Goal: Use online tool/utility

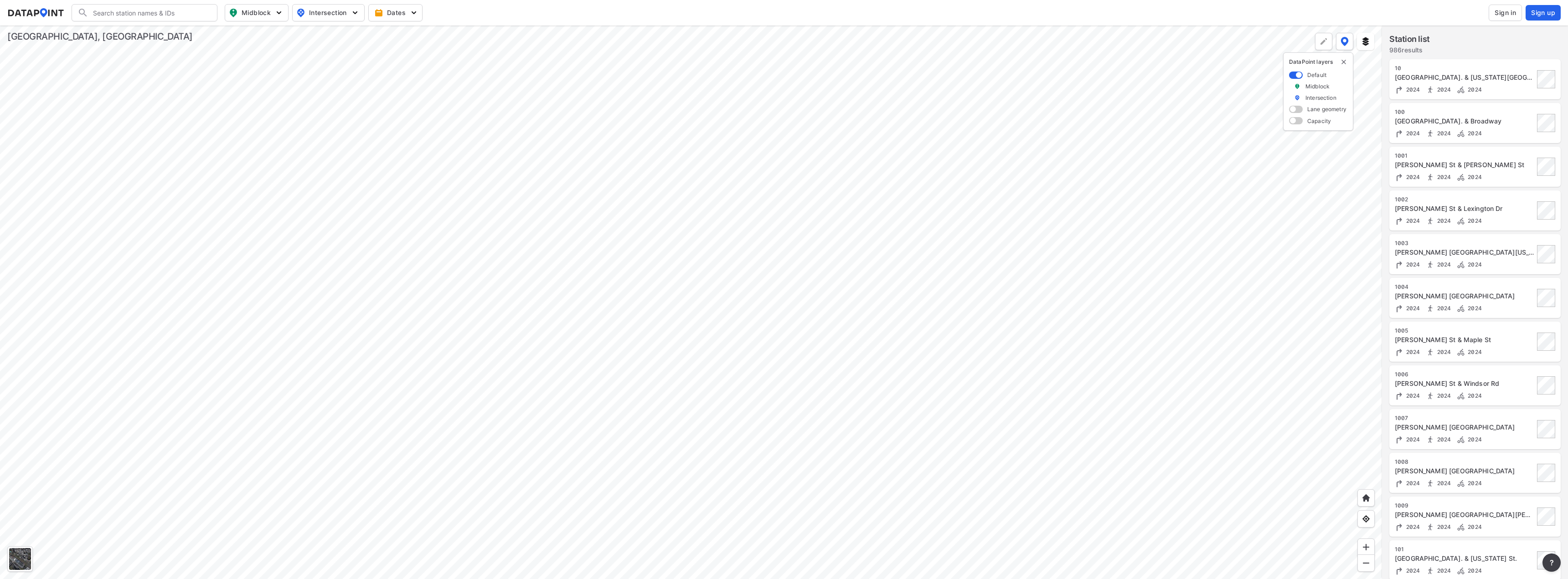
click at [867, 197] on div at bounding box center [691, 302] width 1382 height 553
click at [740, 130] on div at bounding box center [691, 302] width 1382 height 553
click at [641, 151] on div at bounding box center [691, 302] width 1382 height 553
click at [636, 257] on div at bounding box center [691, 302] width 1382 height 553
click at [773, 301] on div at bounding box center [691, 302] width 1382 height 553
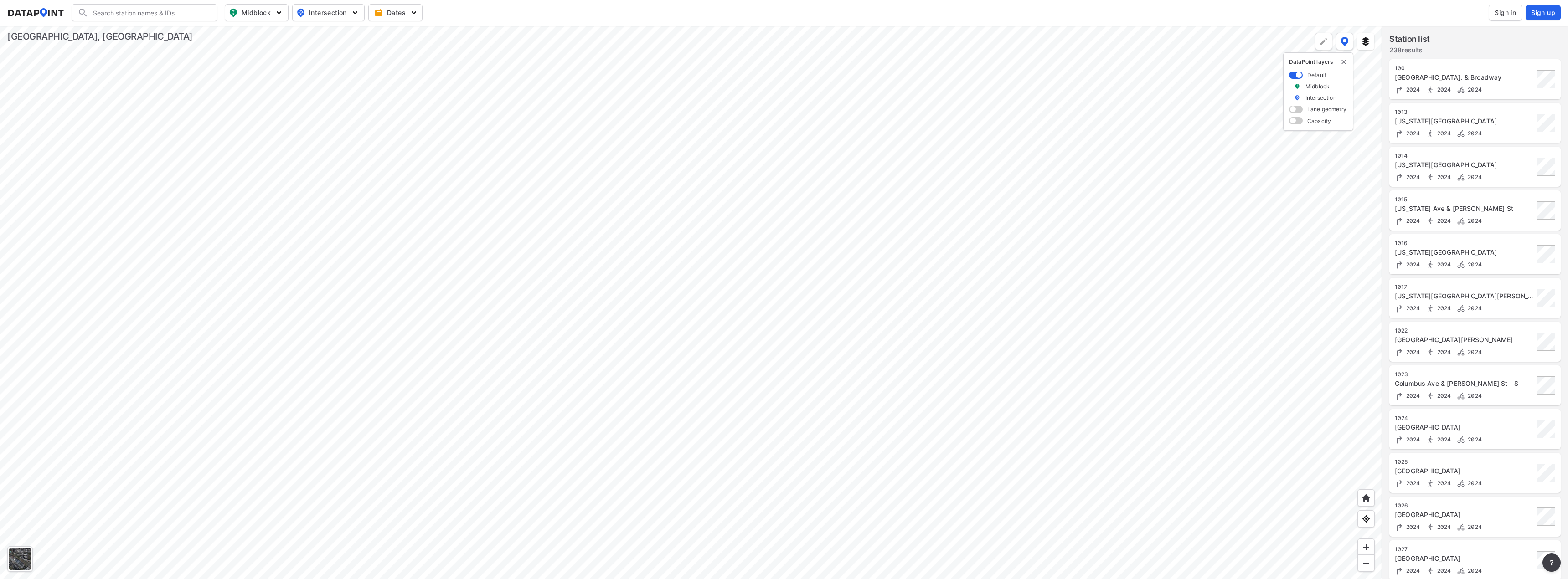
click at [766, 298] on div at bounding box center [691, 302] width 1382 height 553
click at [580, 283] on div at bounding box center [691, 302] width 1382 height 553
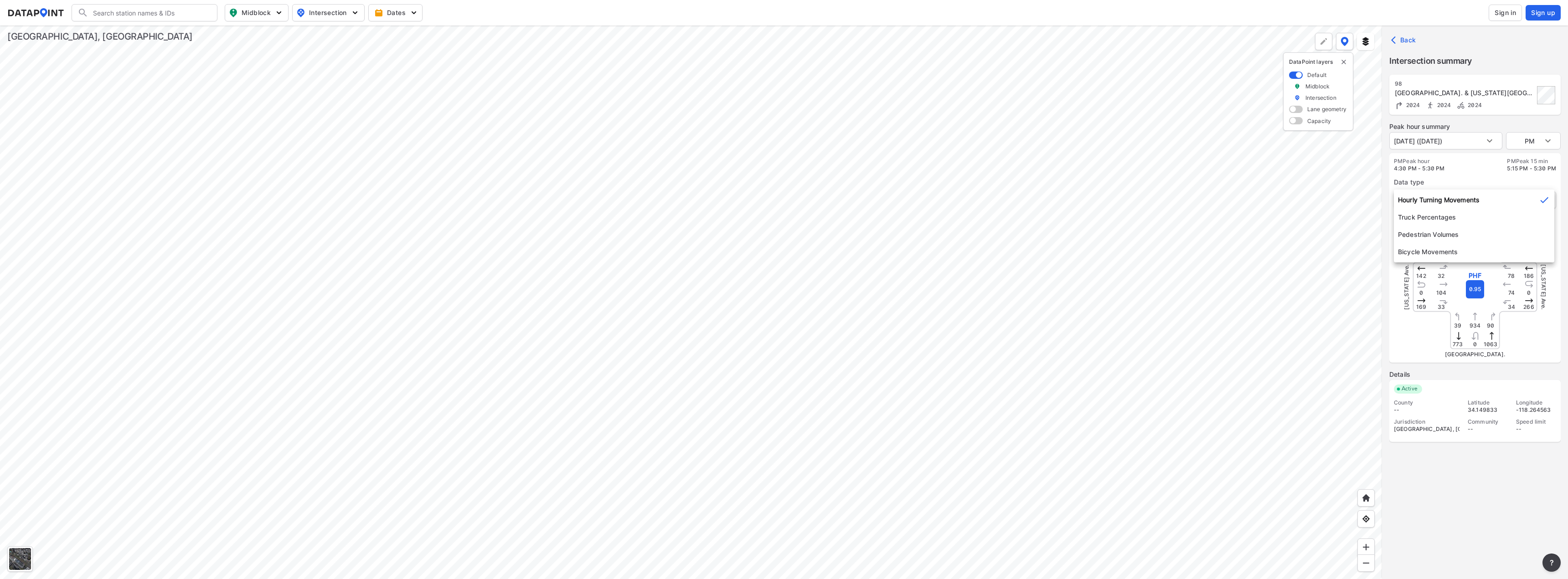
click at [1525, 203] on body "Search Please enter a search term. Midblock Intersection Dates Sign in Sign up …" at bounding box center [784, 290] width 1568 height 579
click at [1547, 143] on div at bounding box center [784, 290] width 1568 height 579
click at [1547, 143] on body "Search Please enter a search term. Midblock Intersection Dates Sign in Sign up …" at bounding box center [784, 290] width 1568 height 579
click at [1526, 108] on li "AM" at bounding box center [1533, 106] width 55 height 17
type input "AM"
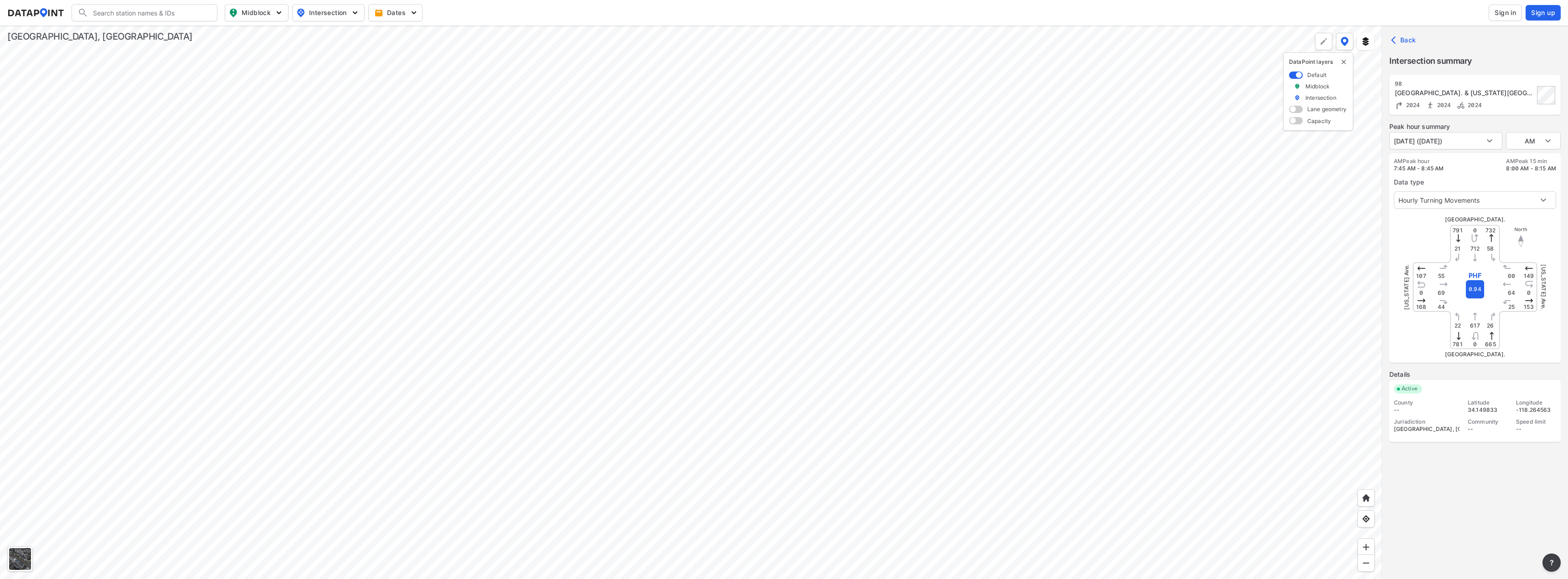
click at [298, 278] on div at bounding box center [691, 302] width 1382 height 553
